Goal: Information Seeking & Learning: Check status

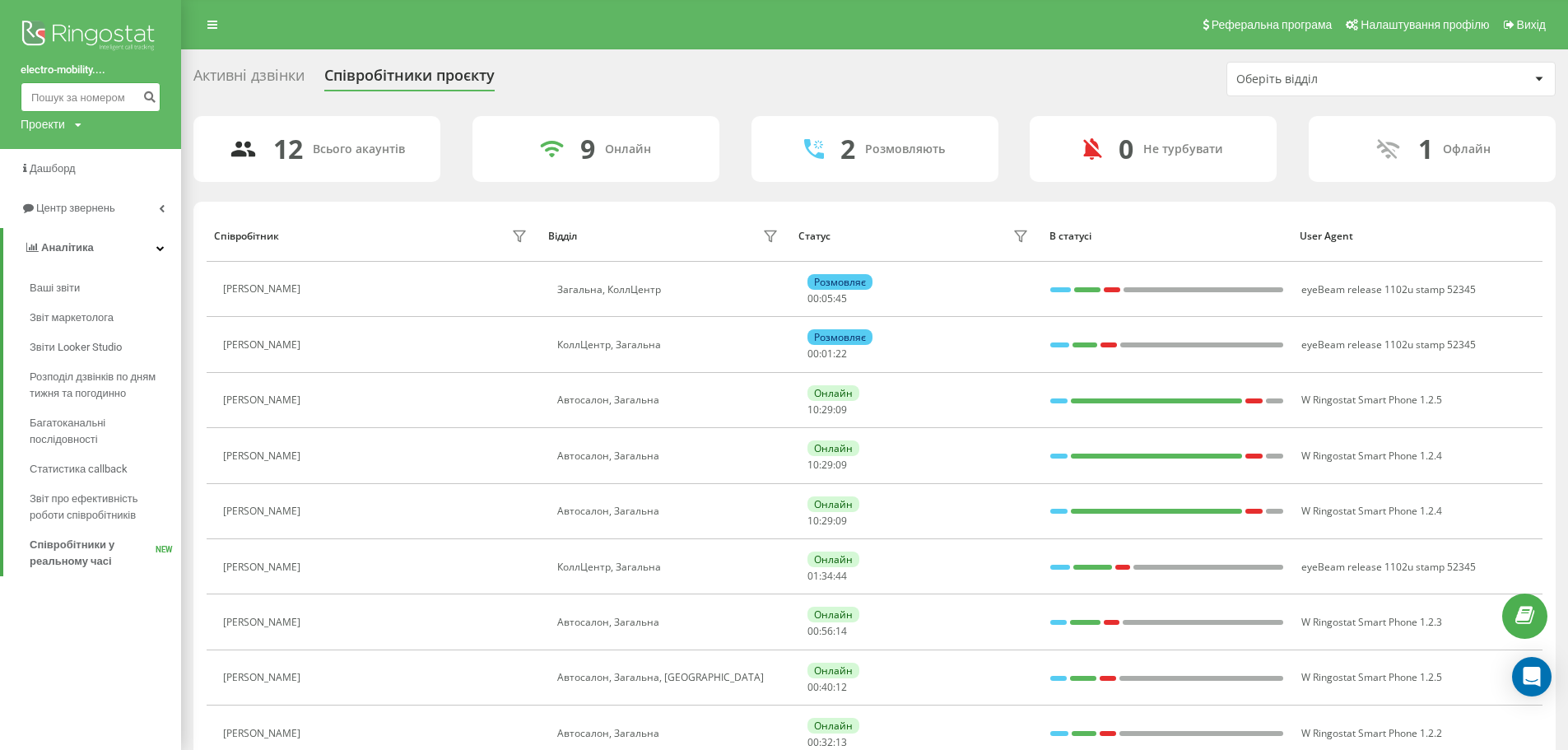
click at [62, 95] on input at bounding box center [91, 97] width 140 height 30
paste input "[PHONE_NUMBER]"
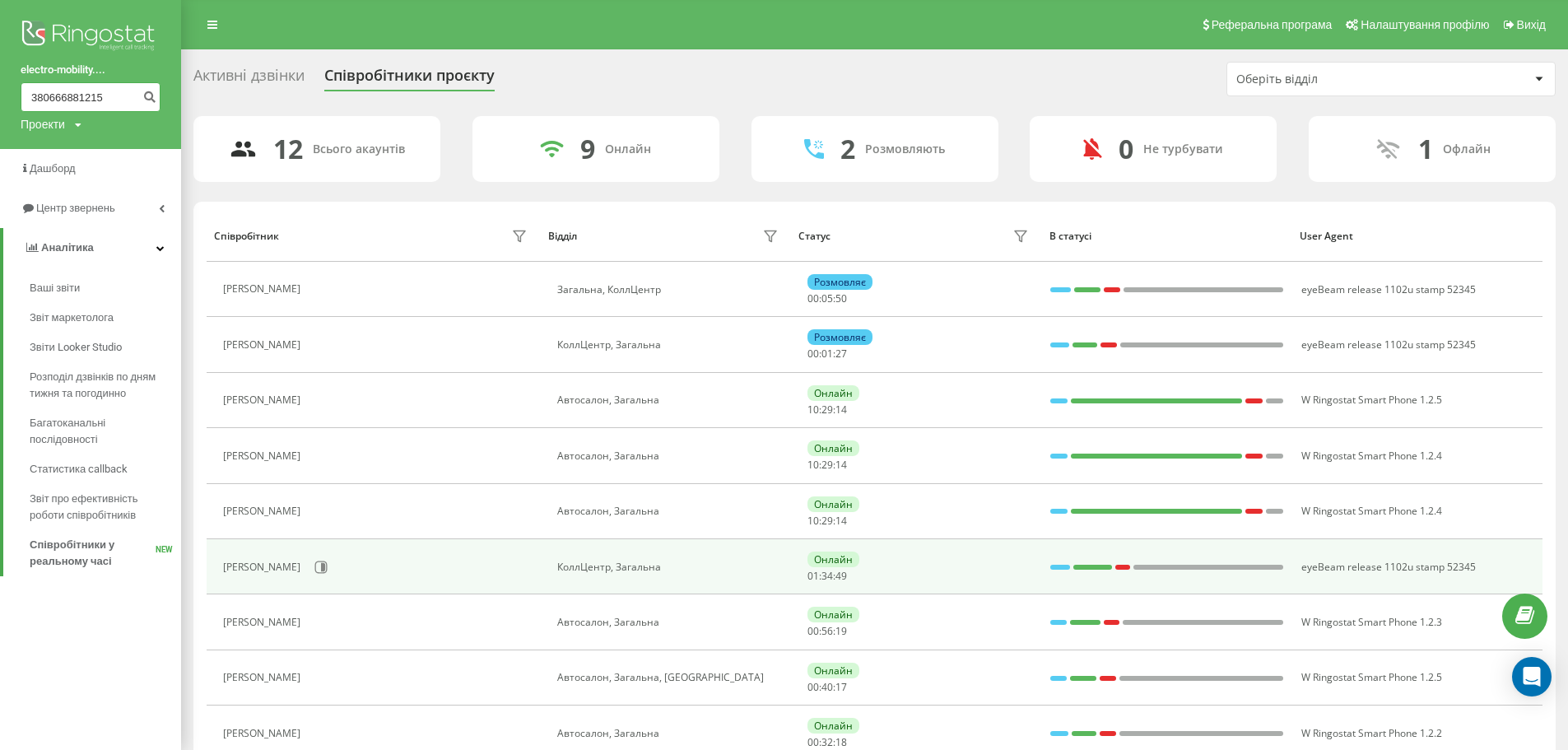
type input "380666881215"
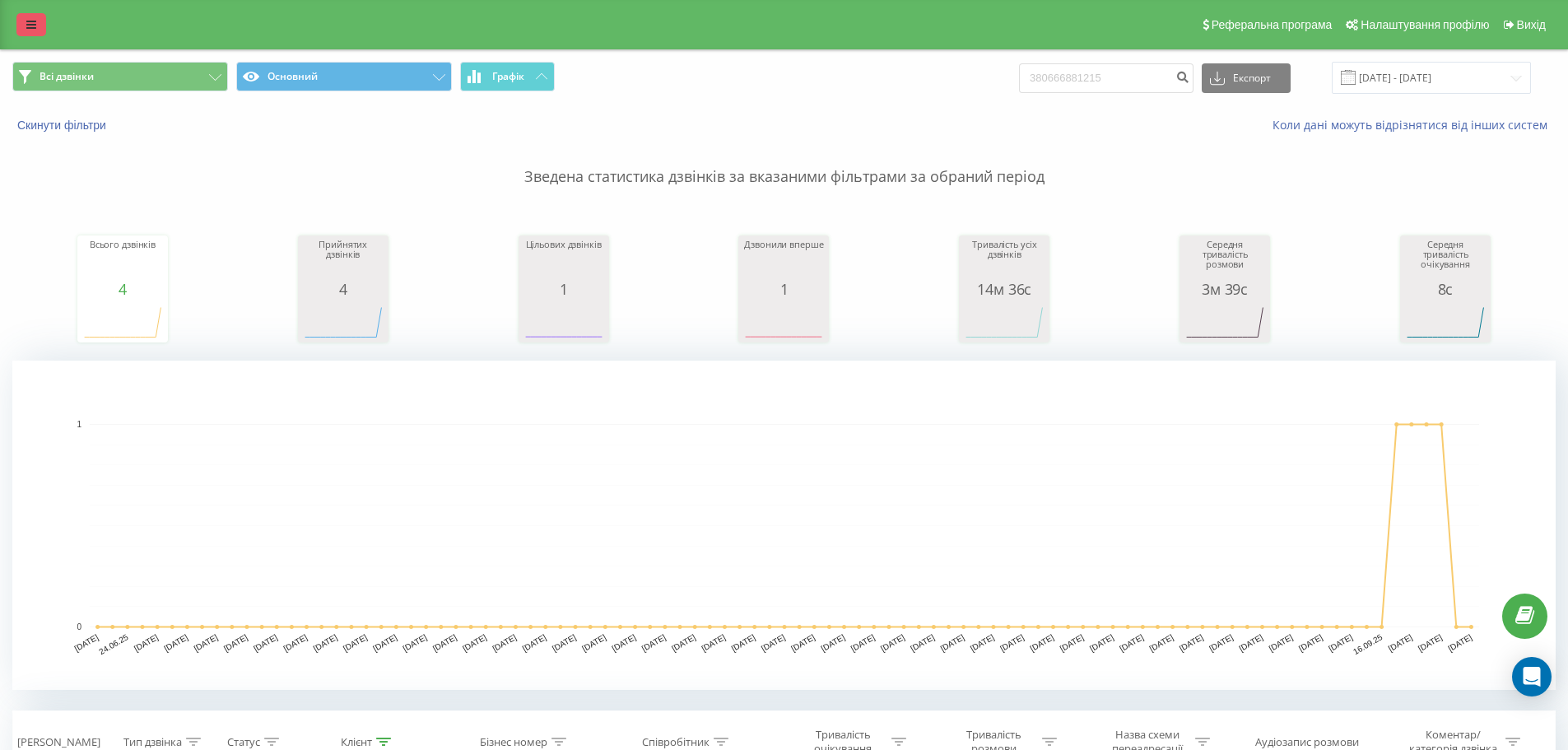
click at [36, 30] on link at bounding box center [31, 24] width 30 height 23
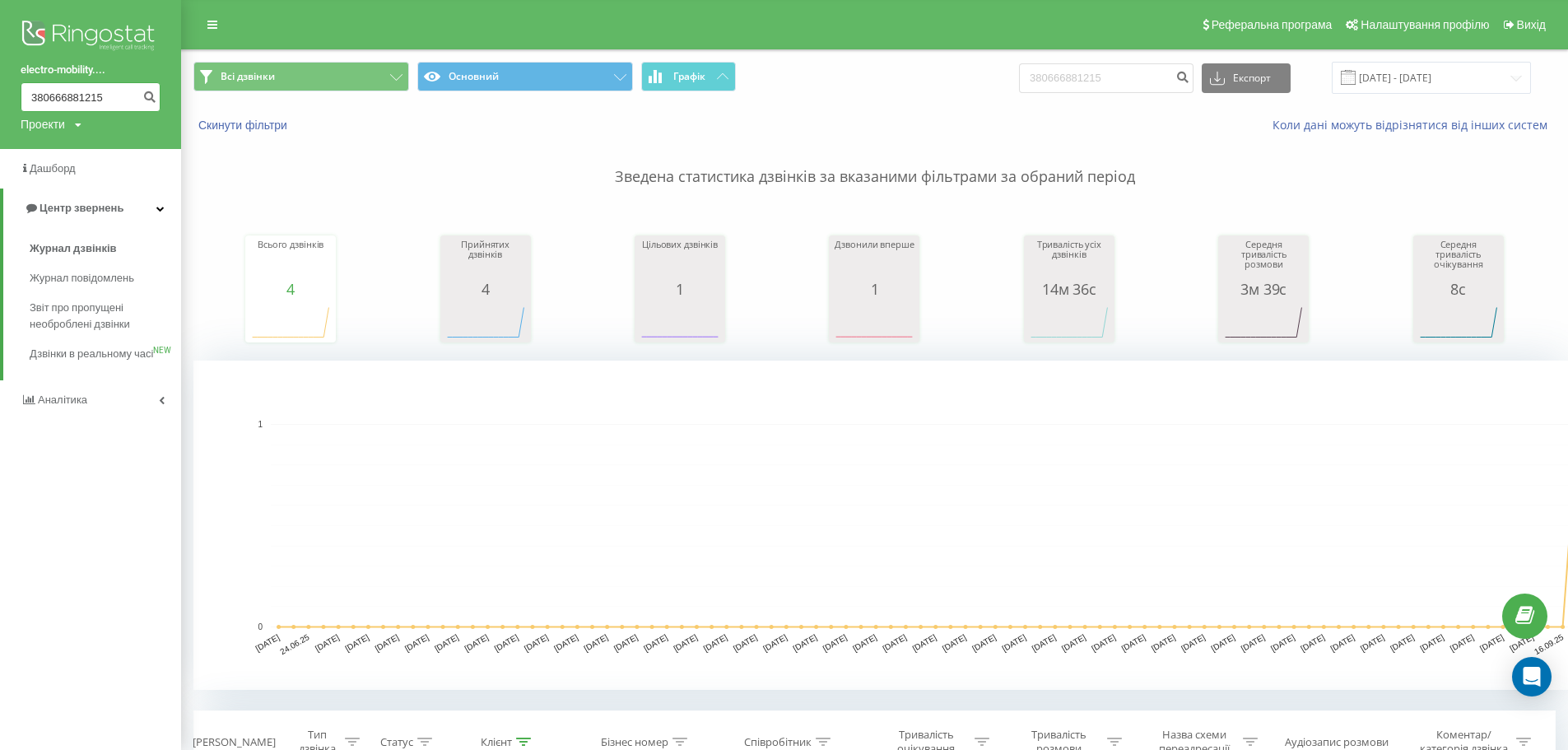
click at [66, 94] on input "380666881215" at bounding box center [91, 97] width 140 height 30
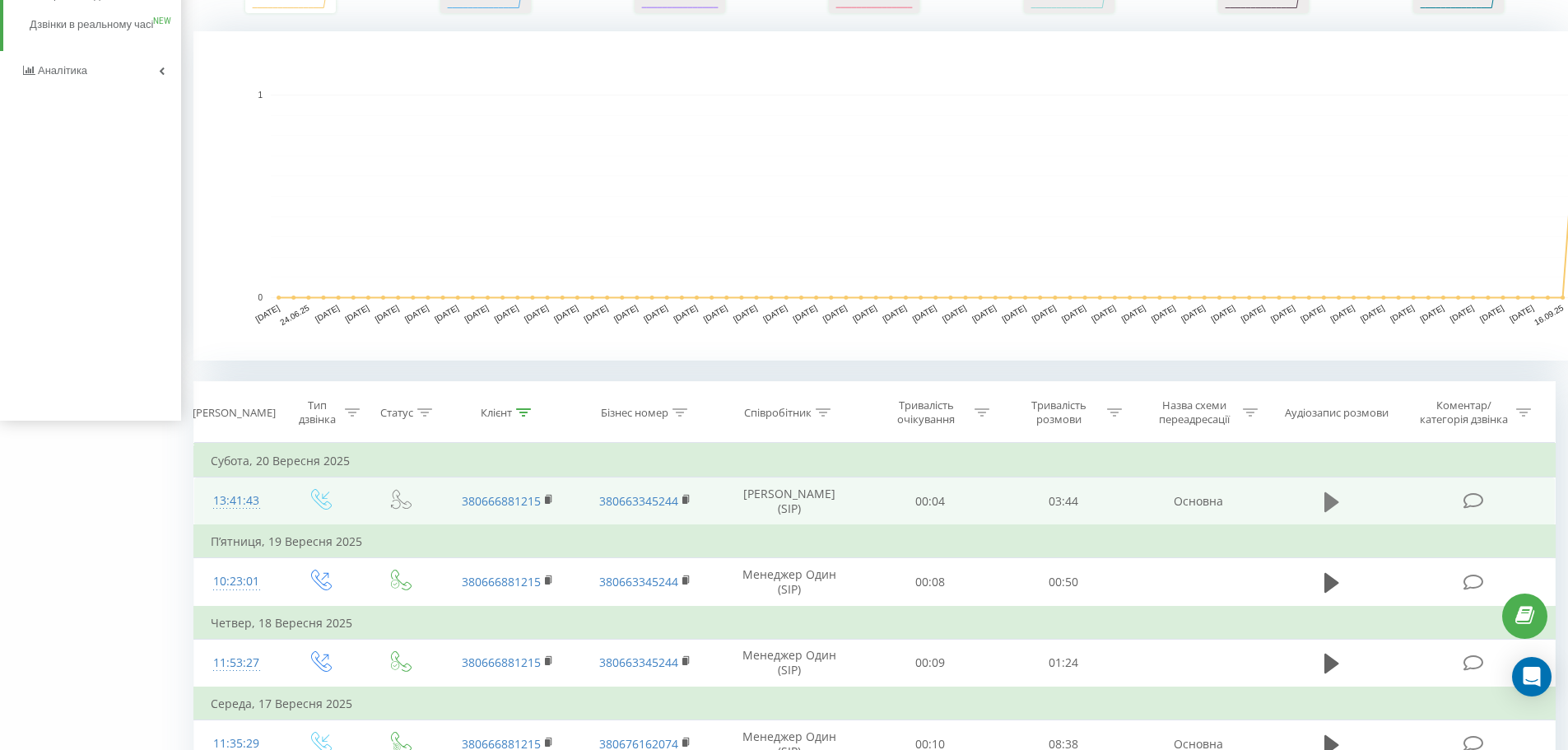
click at [1324, 499] on icon at bounding box center [1332, 502] width 14 height 23
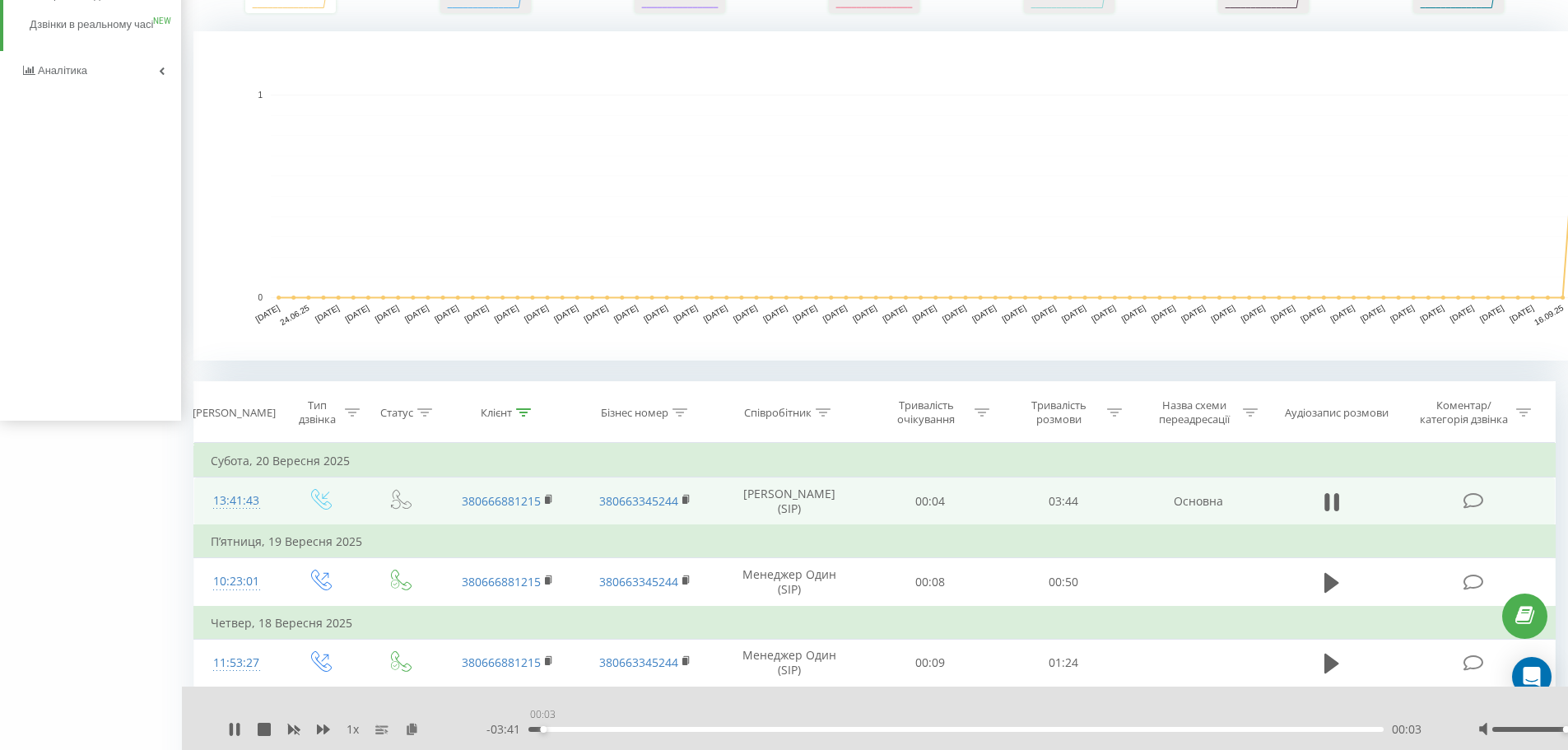
drag, startPoint x: 562, startPoint y: 731, endPoint x: 439, endPoint y: 722, distance: 123.3
click at [439, 722] on div "1 x - 03:41 00:03 00:03" at bounding box center [955, 730] width 1454 height 16
click at [1349, 507] on td at bounding box center [1331, 502] width 128 height 49
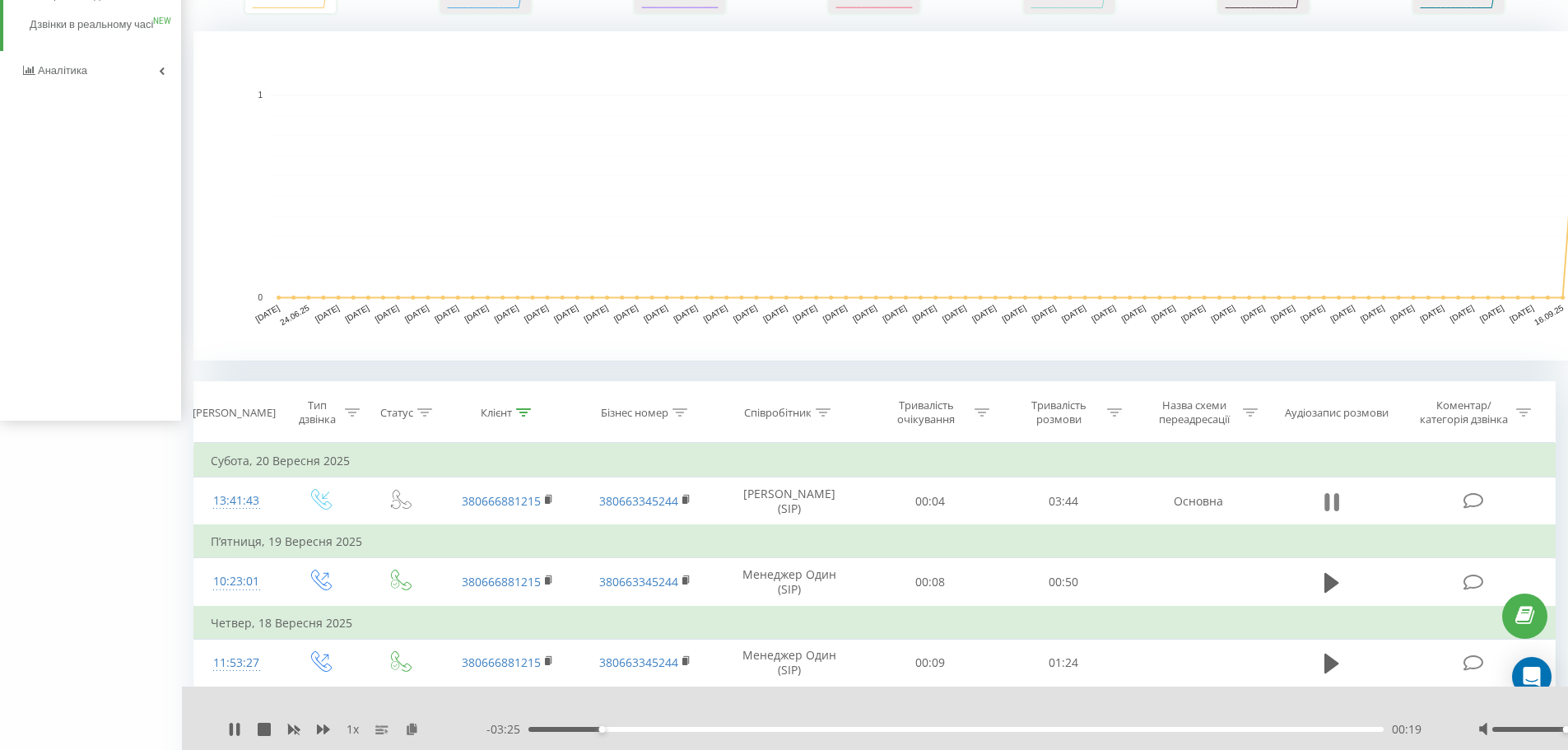
click at [1342, 501] on button at bounding box center [1332, 502] width 24 height 24
click at [1332, 502] on icon at bounding box center [1332, 502] width 14 height 20
drag, startPoint x: 606, startPoint y: 732, endPoint x: 519, endPoint y: 724, distance: 87.4
click at [583, 726] on div "00:15" at bounding box center [586, 729] width 6 height 6
click at [1499, 726] on div at bounding box center [1580, 730] width 204 height 16
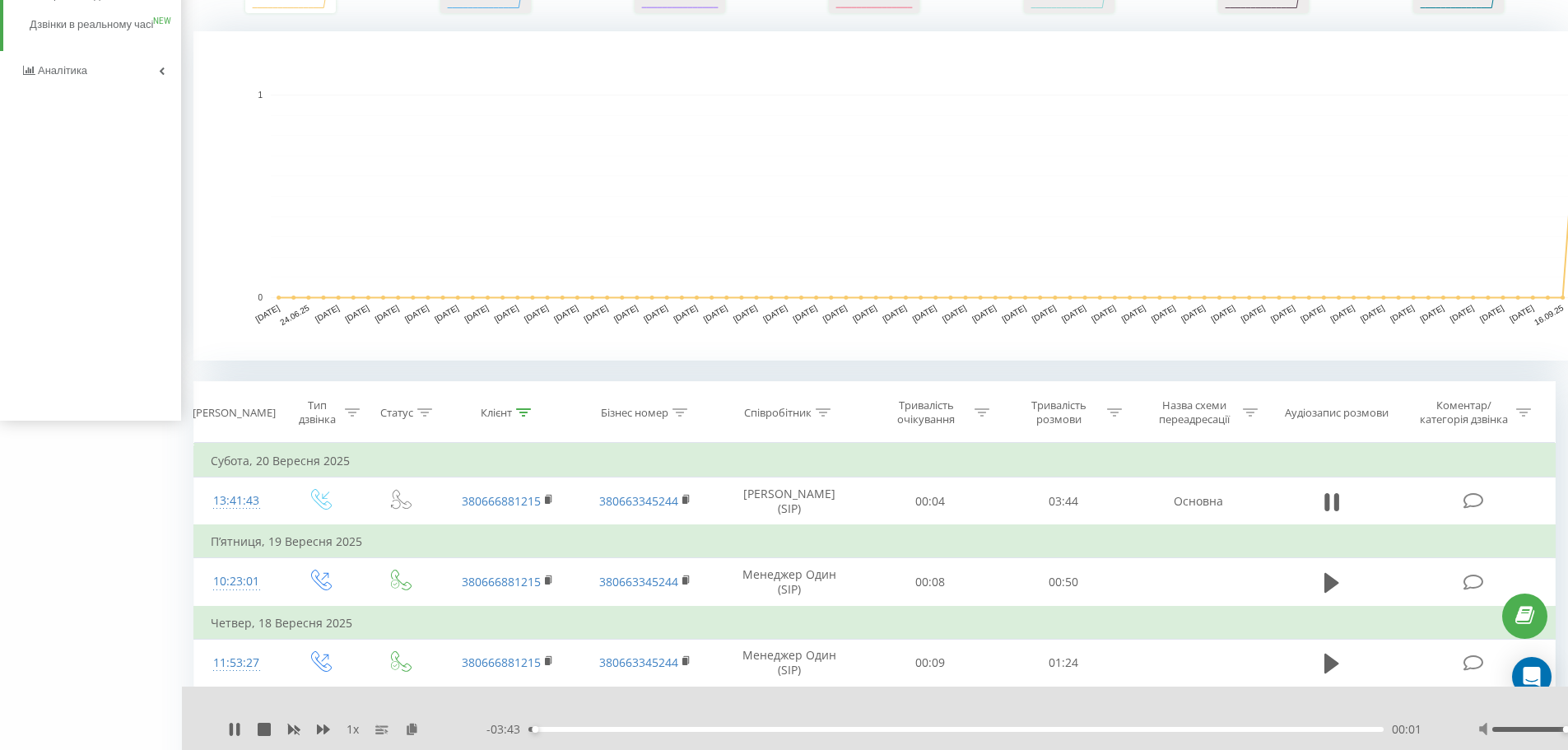
click at [1483, 734] on icon at bounding box center [1484, 729] width 11 height 14
click at [1486, 737] on div at bounding box center [1580, 730] width 204 height 16
click at [1483, 731] on icon at bounding box center [1484, 730] width 11 height 11
click at [1168, 698] on div "1 x - 03:35 00:09 00:09" at bounding box center [966, 718] width 1568 height 63
click at [295, 731] on rect at bounding box center [295, 729] width 7 height 6
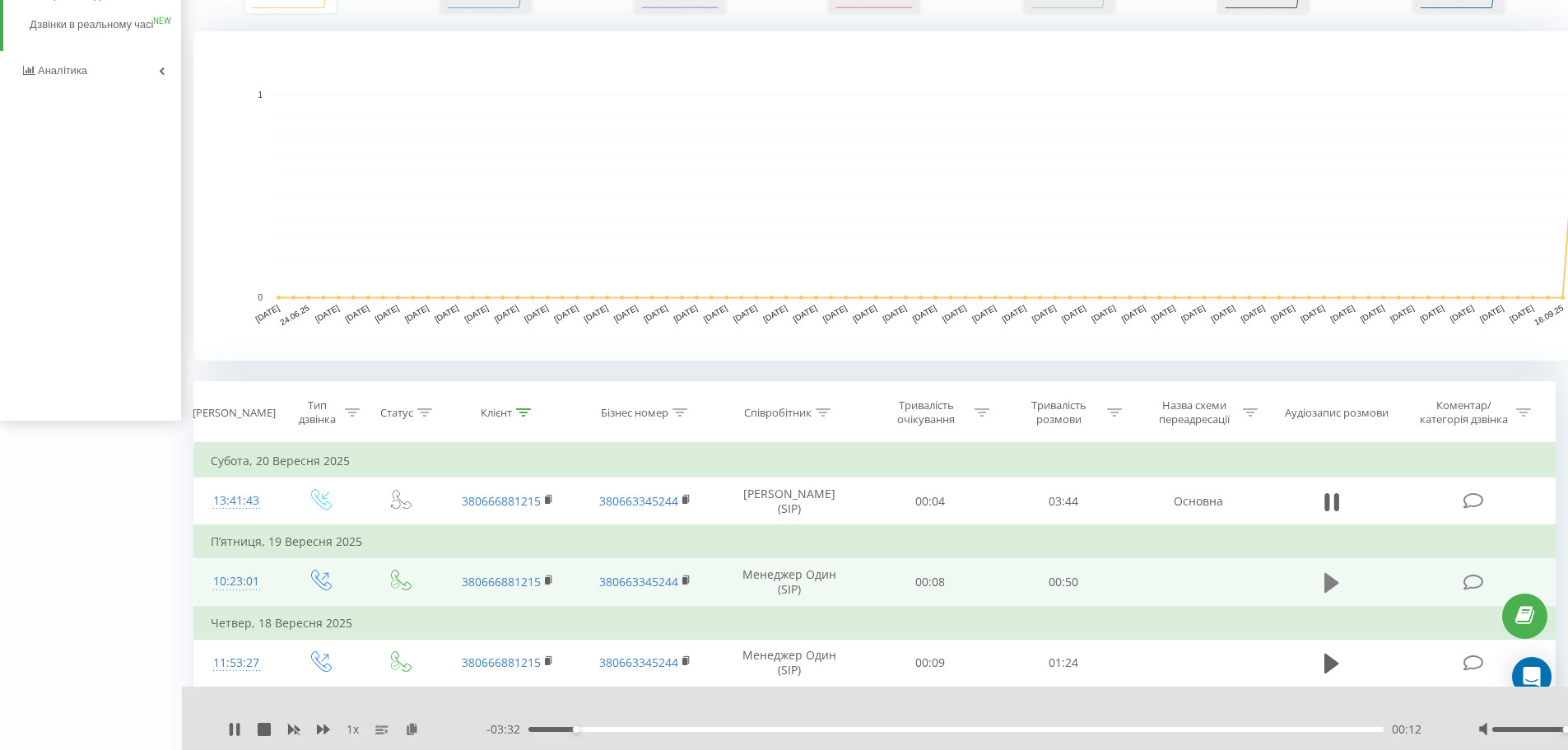
click at [1337, 583] on icon at bounding box center [1332, 583] width 14 height 20
click at [1330, 506] on icon at bounding box center [1332, 502] width 14 height 20
drag, startPoint x: 588, startPoint y: 727, endPoint x: 723, endPoint y: 725, distance: 135.0
click at [723, 727] on div "00:22" at bounding box center [957, 729] width 856 height 5
click at [1334, 493] on icon at bounding box center [1332, 502] width 14 height 23
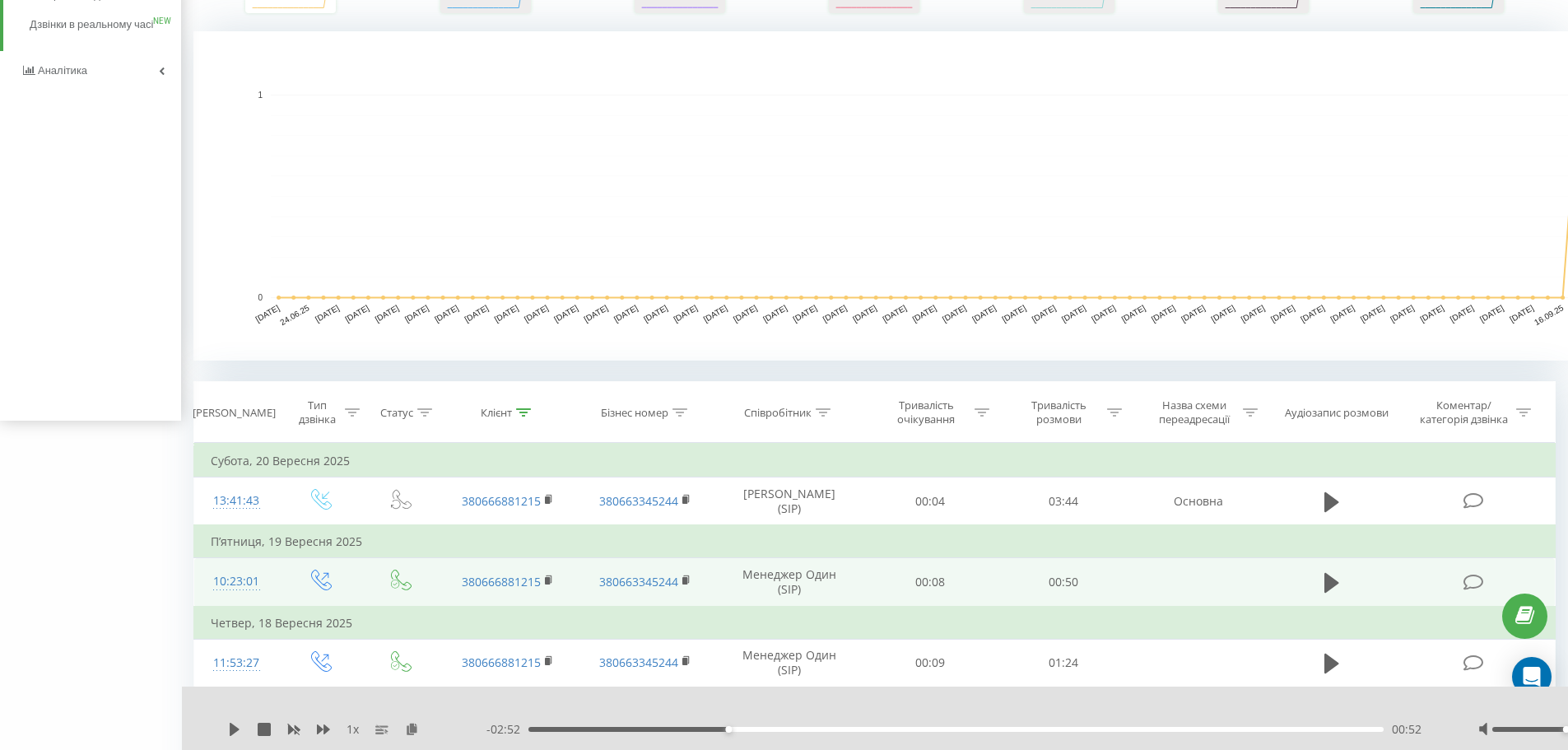
click at [836, 368] on div "Всі дзвінки Основний Графік 380666881215 Експорт .csv .xls .xlsx [DATE] - [DATE…" at bounding box center [875, 298] width 1362 height 1154
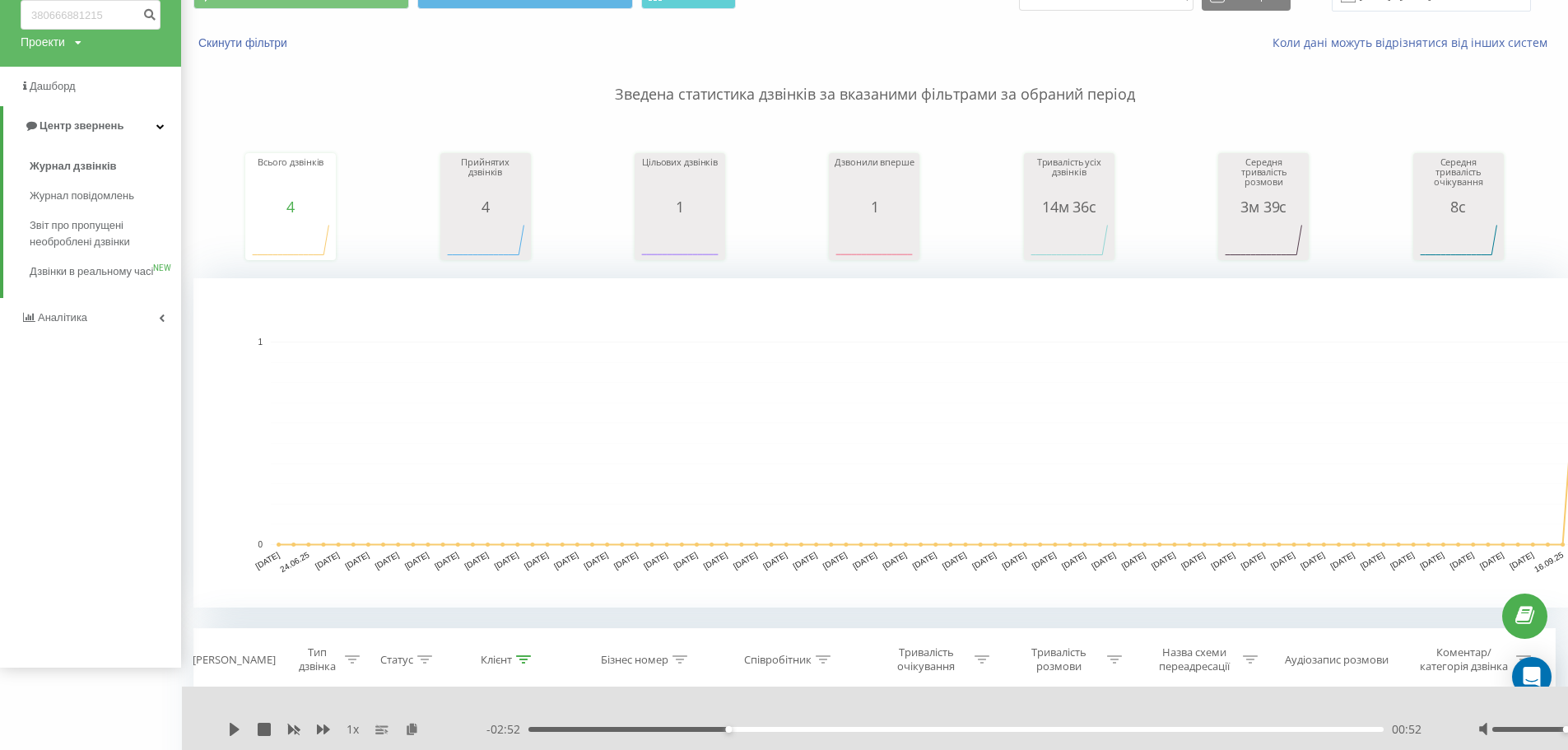
click at [442, 77] on p "Зведена статистика дзвінків за вказаними фільтрами за обраний період" at bounding box center [875, 78] width 1362 height 54
